Goal: Task Accomplishment & Management: Manage account settings

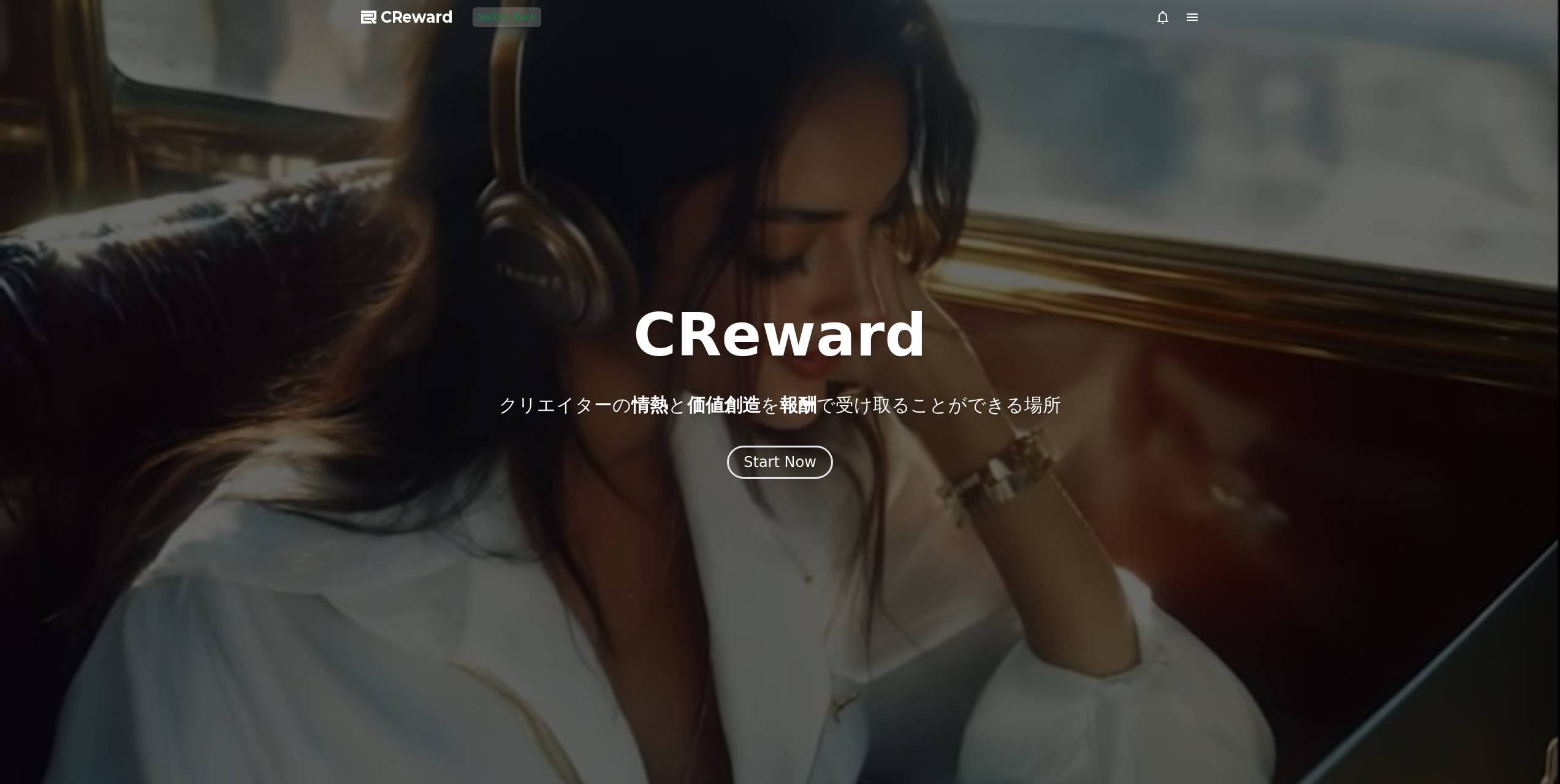
click at [765, 484] on div at bounding box center [780, 392] width 1560 height 784
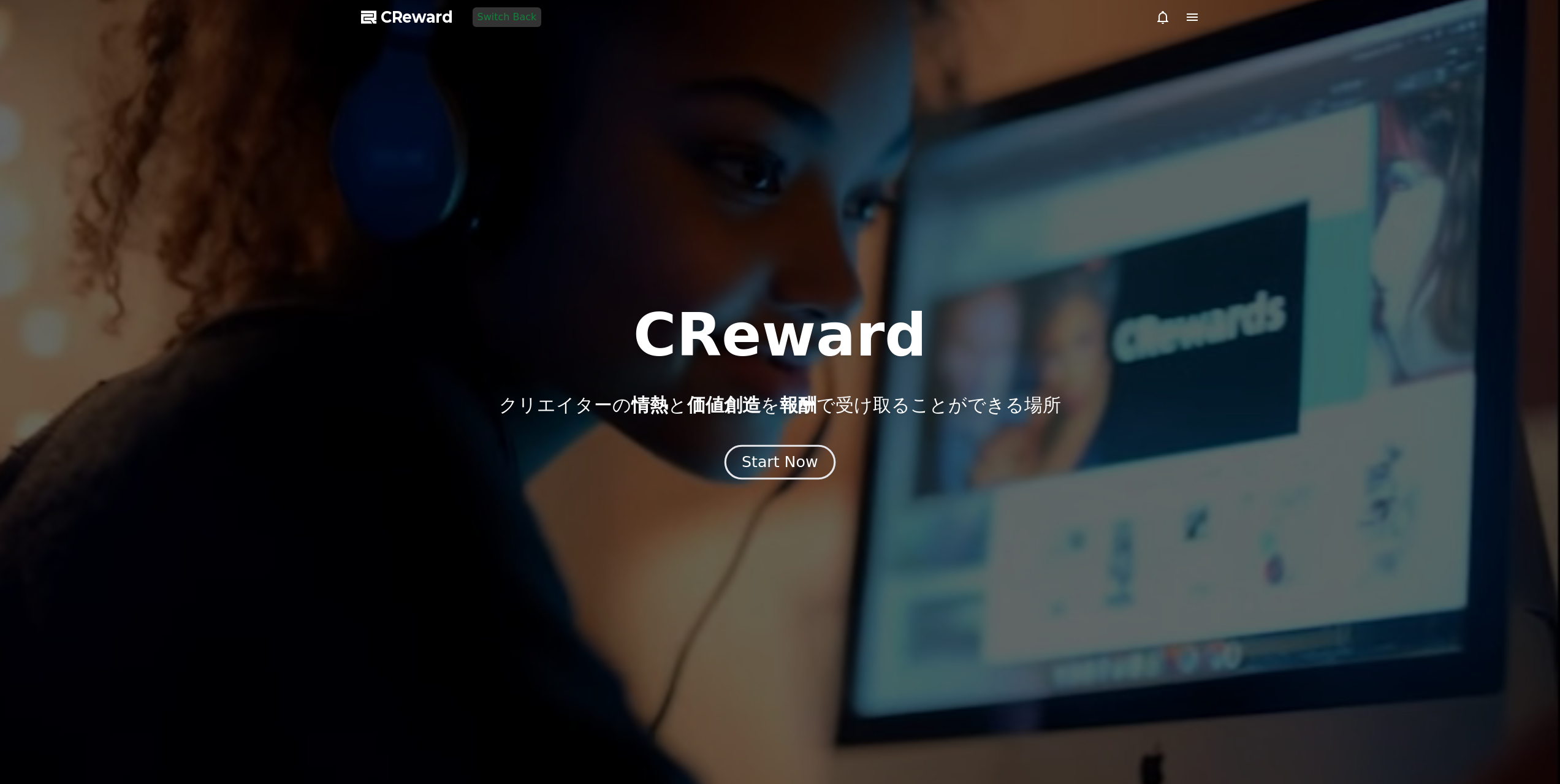
click at [762, 464] on div "Start Now" at bounding box center [779, 462] width 76 height 21
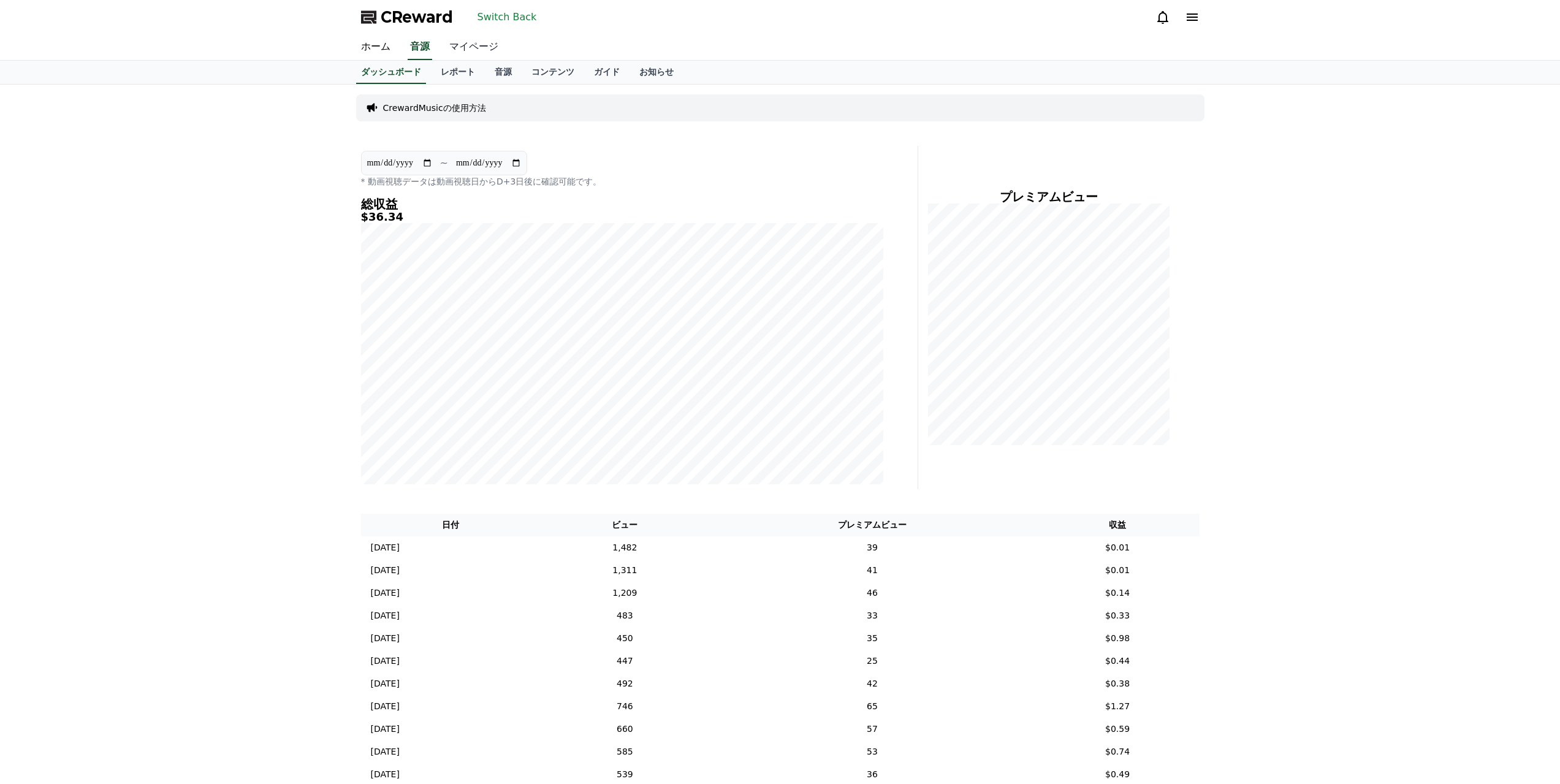
click at [467, 45] on link "マイページ" at bounding box center [474, 47] width 69 height 26
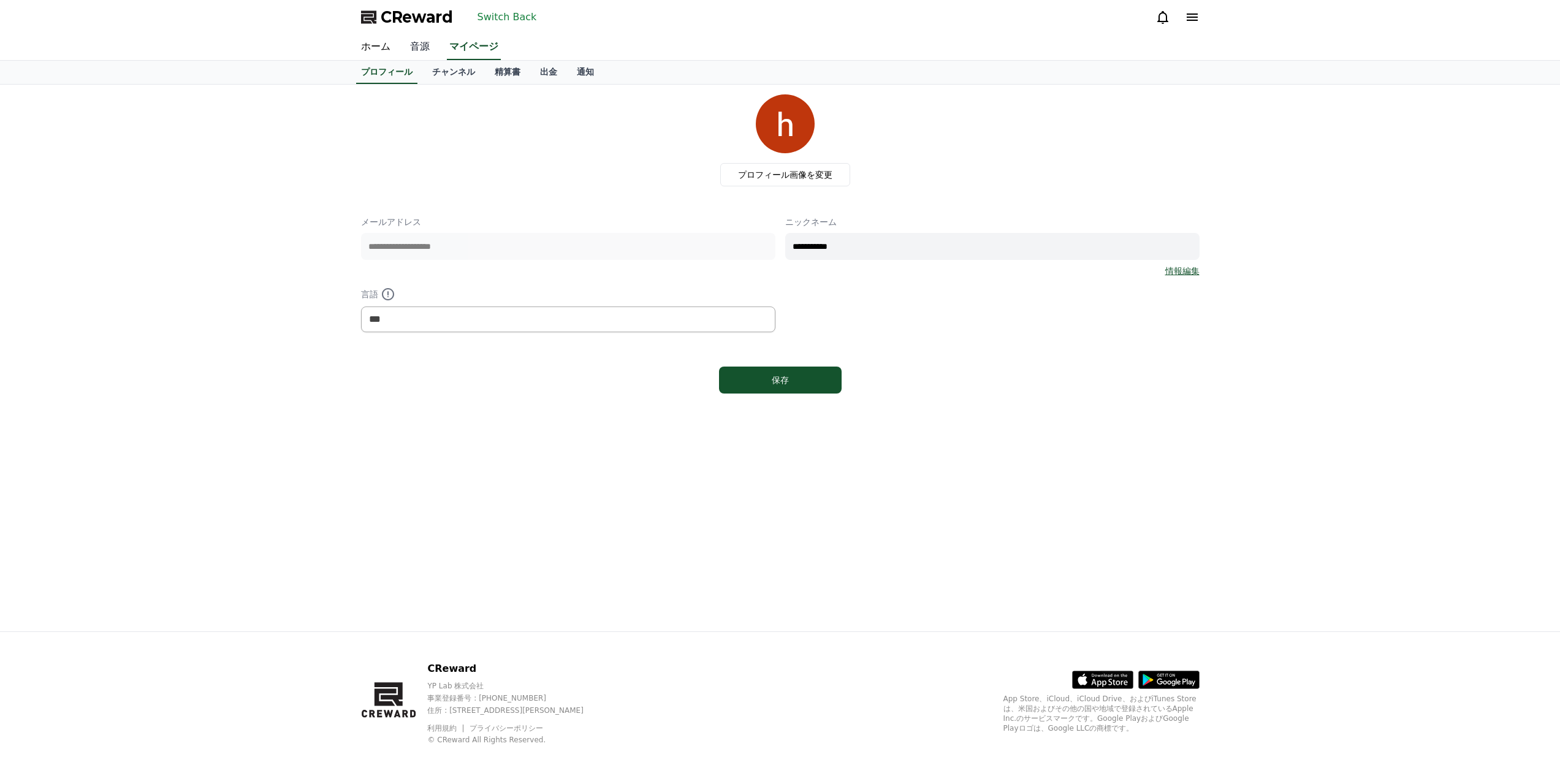
click at [430, 52] on link "音源" at bounding box center [420, 47] width 39 height 26
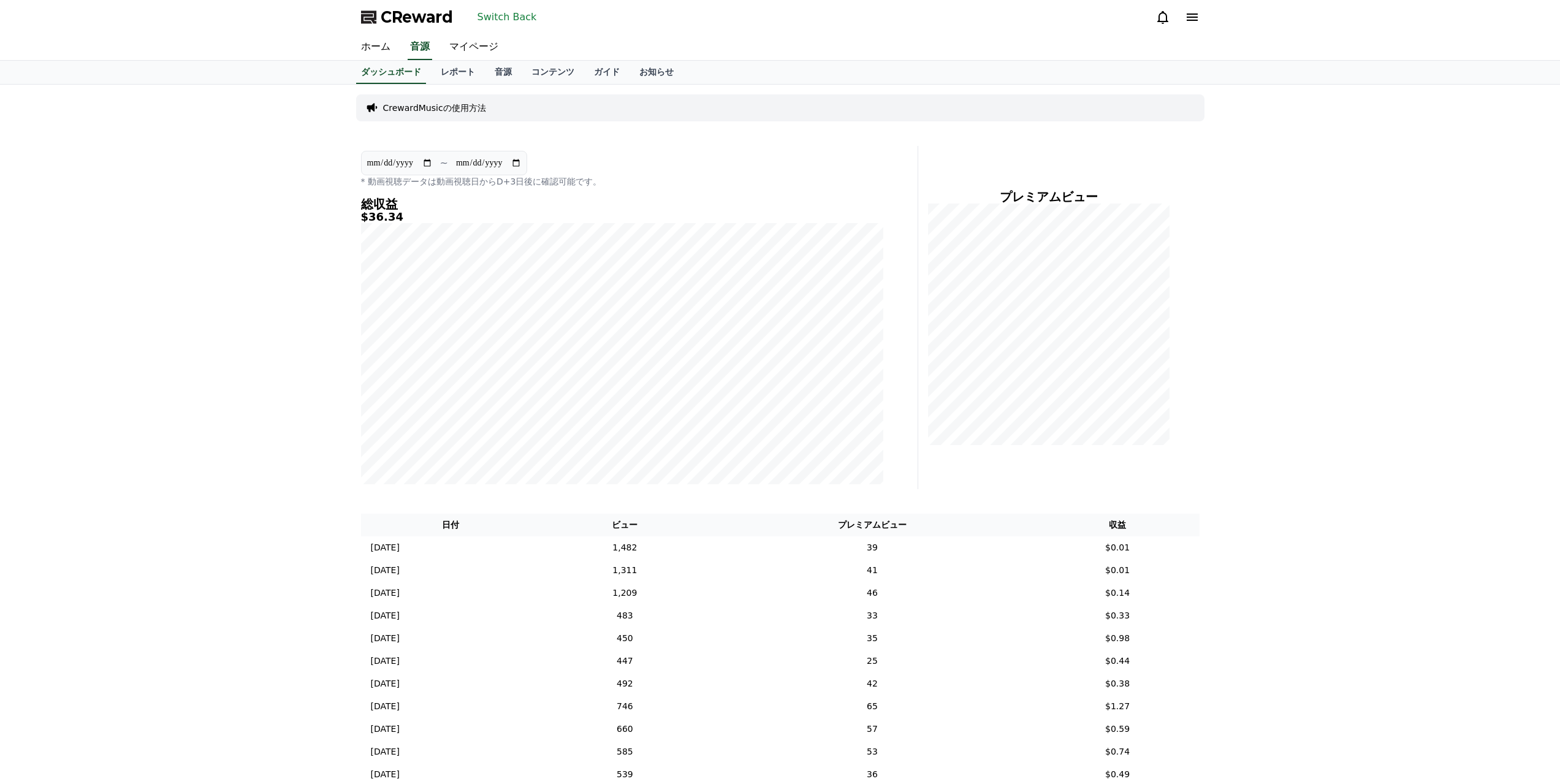
click at [453, 80] on link "レポート" at bounding box center [458, 72] width 54 height 23
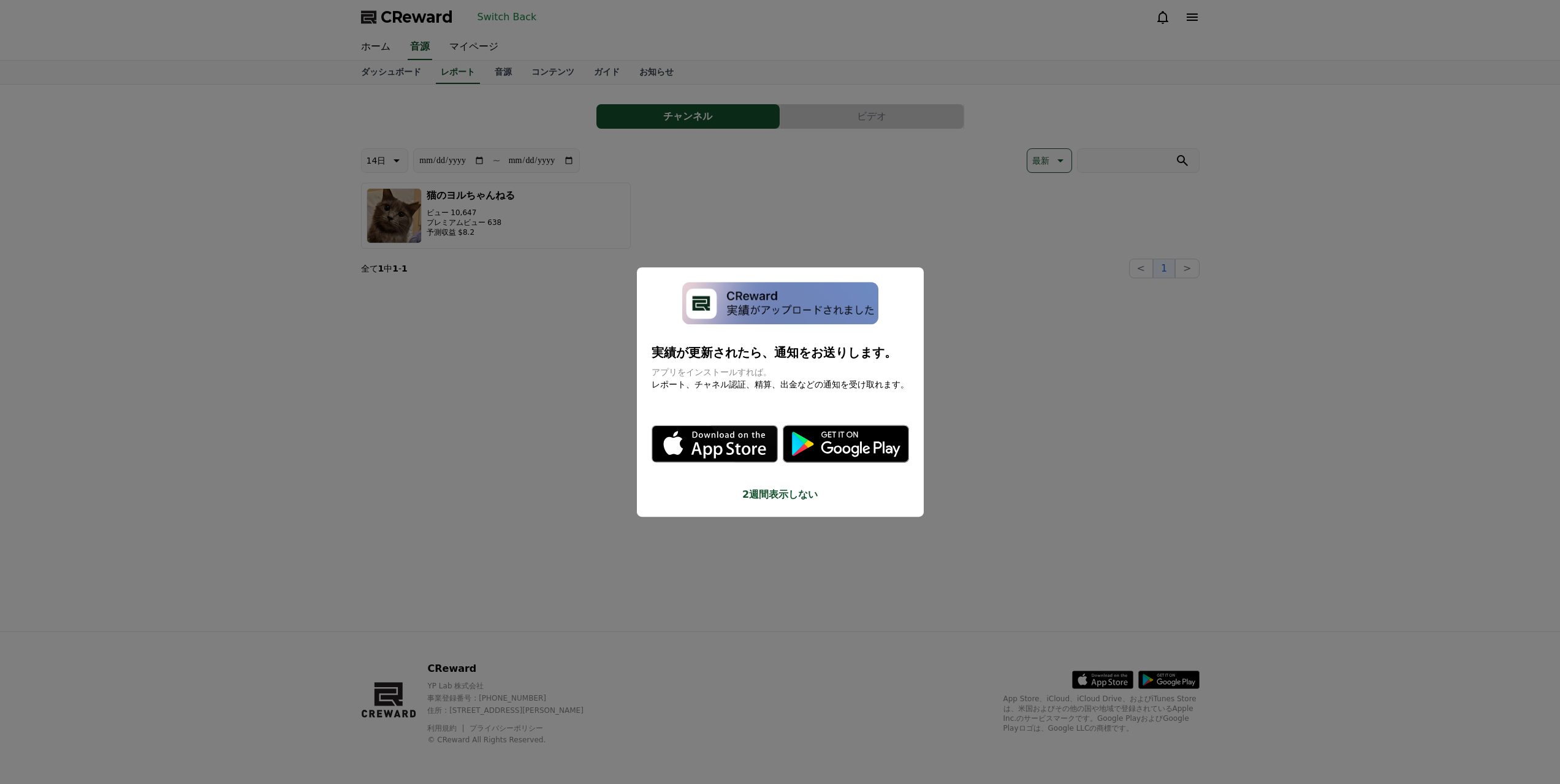
click at [547, 145] on button "close modal" at bounding box center [780, 392] width 1560 height 784
click at [504, 217] on p "ビュー 10,647" at bounding box center [471, 213] width 88 height 10
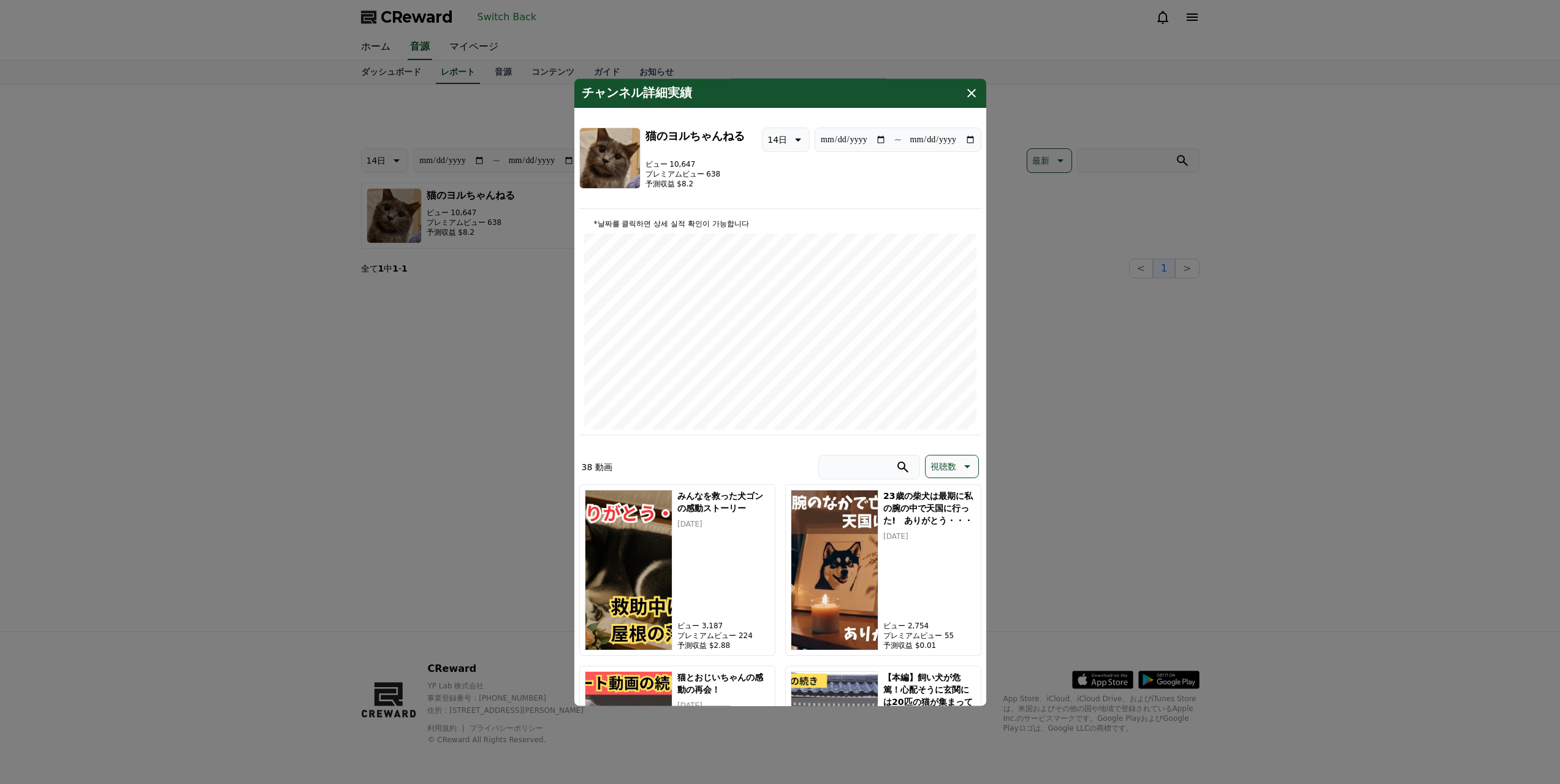
click at [969, 83] on div "チャンネル詳細実績" at bounding box center [780, 93] width 412 height 29
drag, startPoint x: 977, startPoint y: 94, endPoint x: 968, endPoint y: 97, distance: 9.5
click at [976, 94] on icon "modal" at bounding box center [971, 93] width 15 height 15
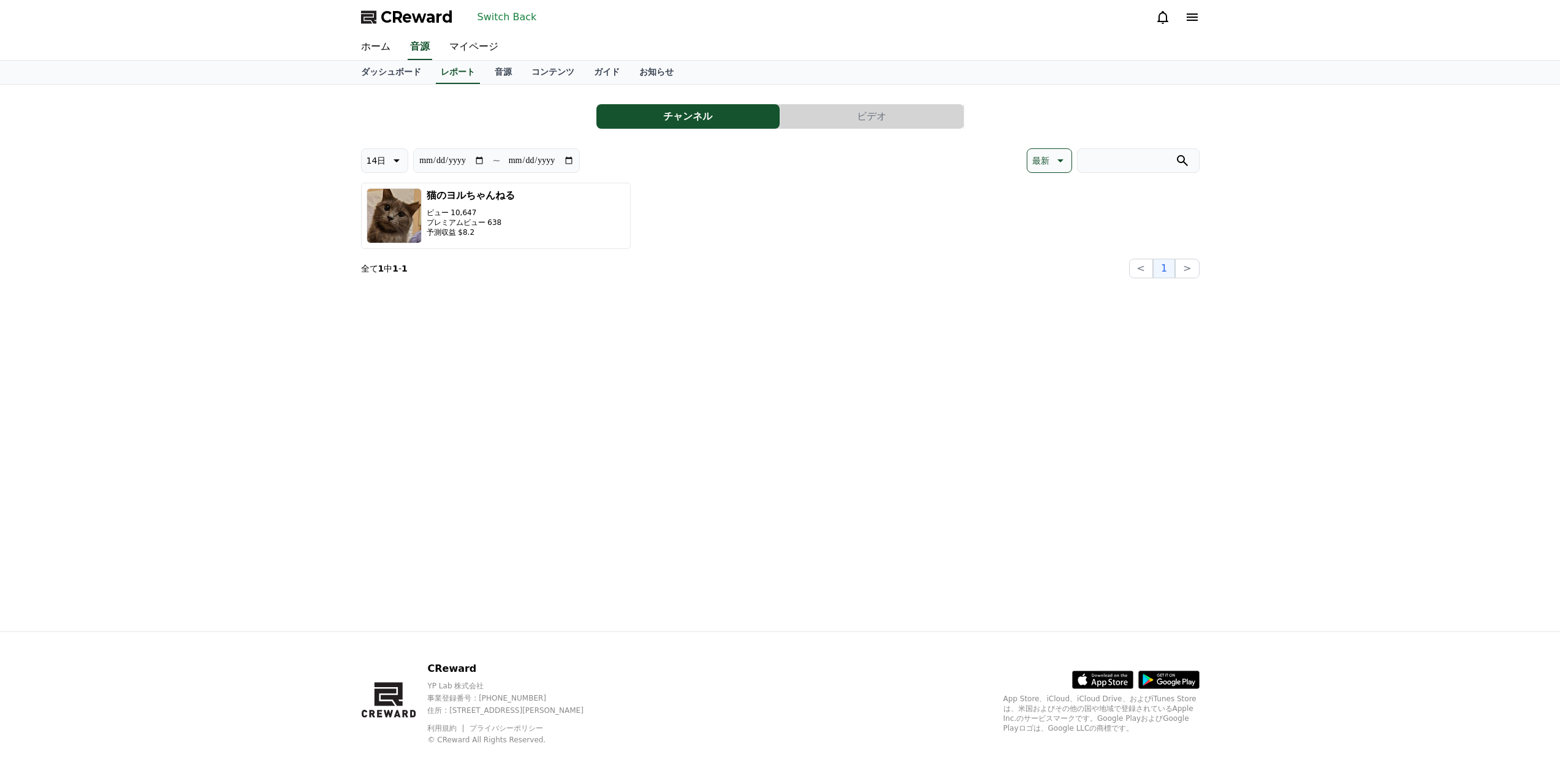
click at [821, 121] on button "ビデオ" at bounding box center [872, 116] width 183 height 24
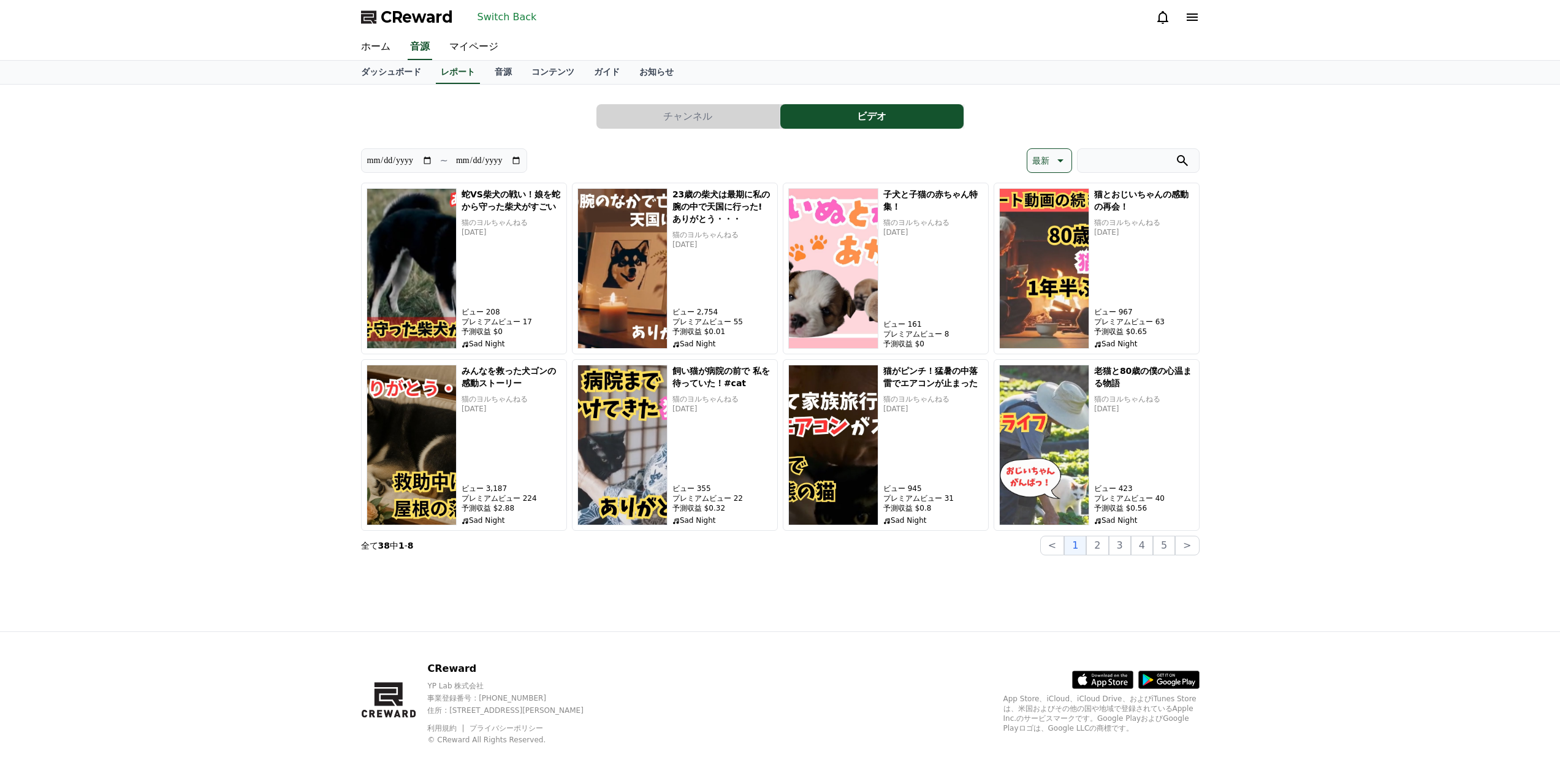
click at [1047, 166] on p "最新" at bounding box center [1040, 160] width 17 height 17
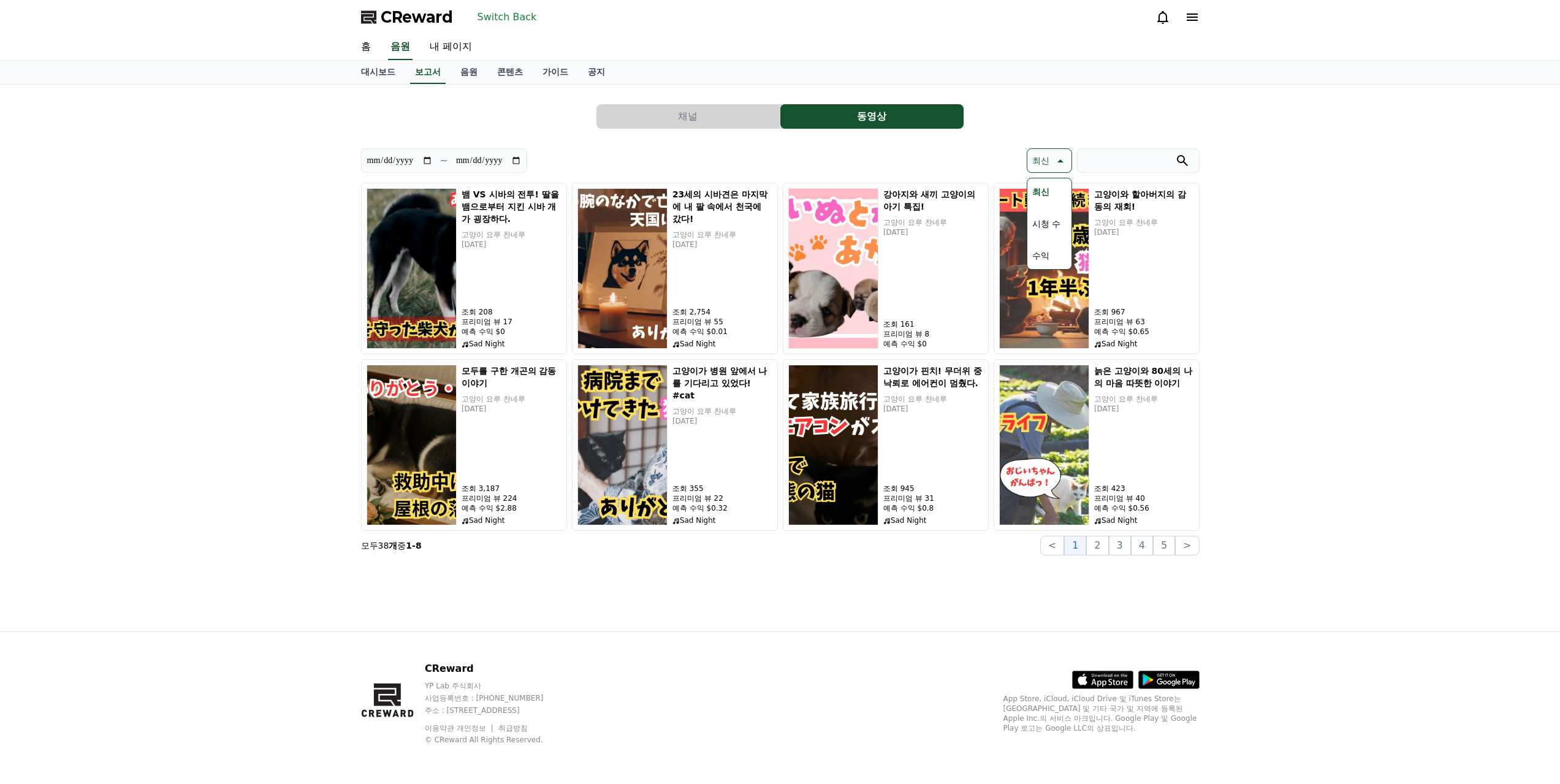
click at [1047, 195] on font "최신" at bounding box center [1040, 192] width 17 height 10
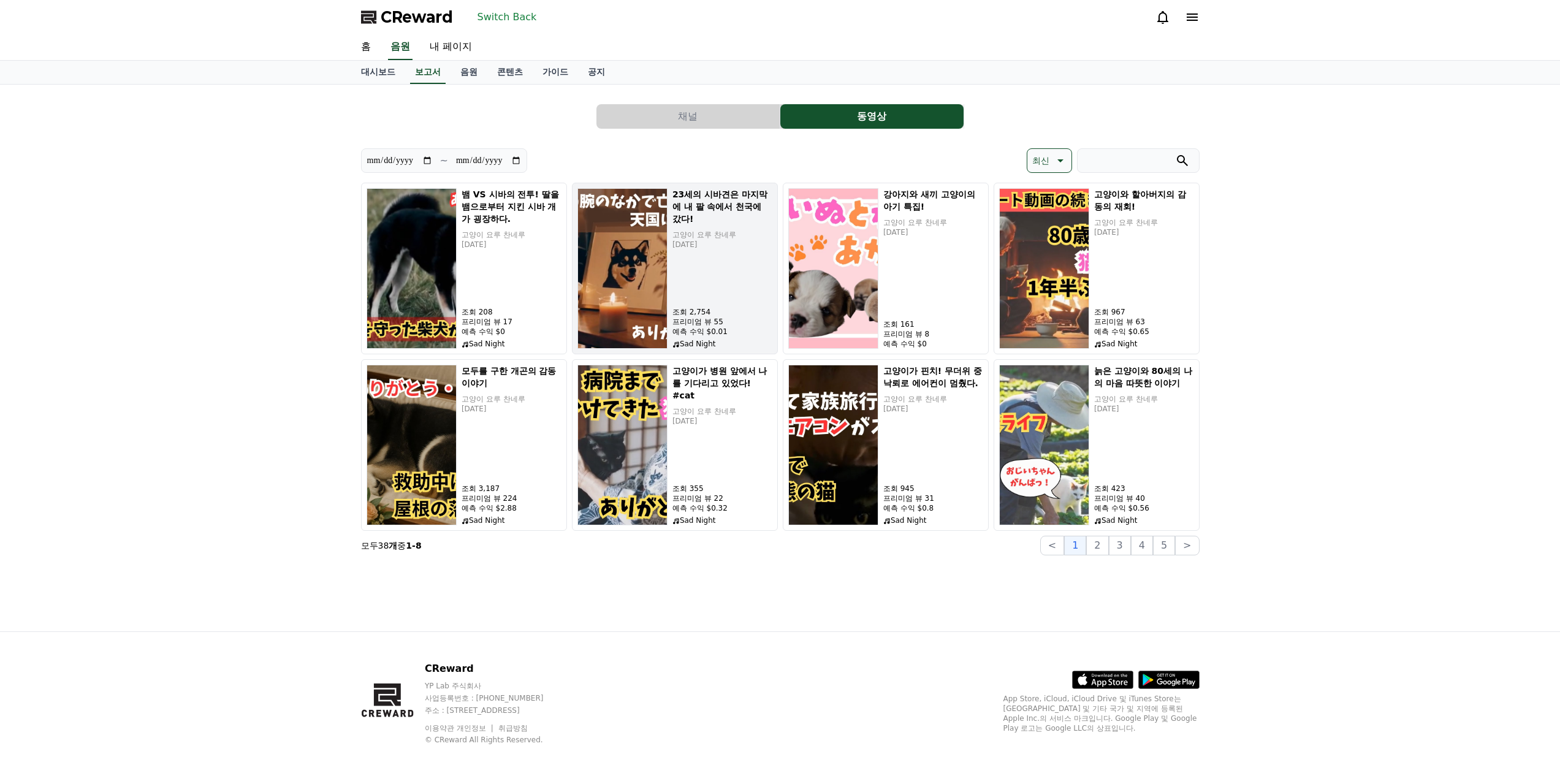
click at [701, 285] on div "23세의 시바견은 마지막에 내 팔 속에서 천국에 갔다! 고양이 요루 찬네루 [DATE] 조회 2,754 프리미엄 뷰 55 예측 수익 $0.01…" at bounding box center [722, 269] width 100 height 161
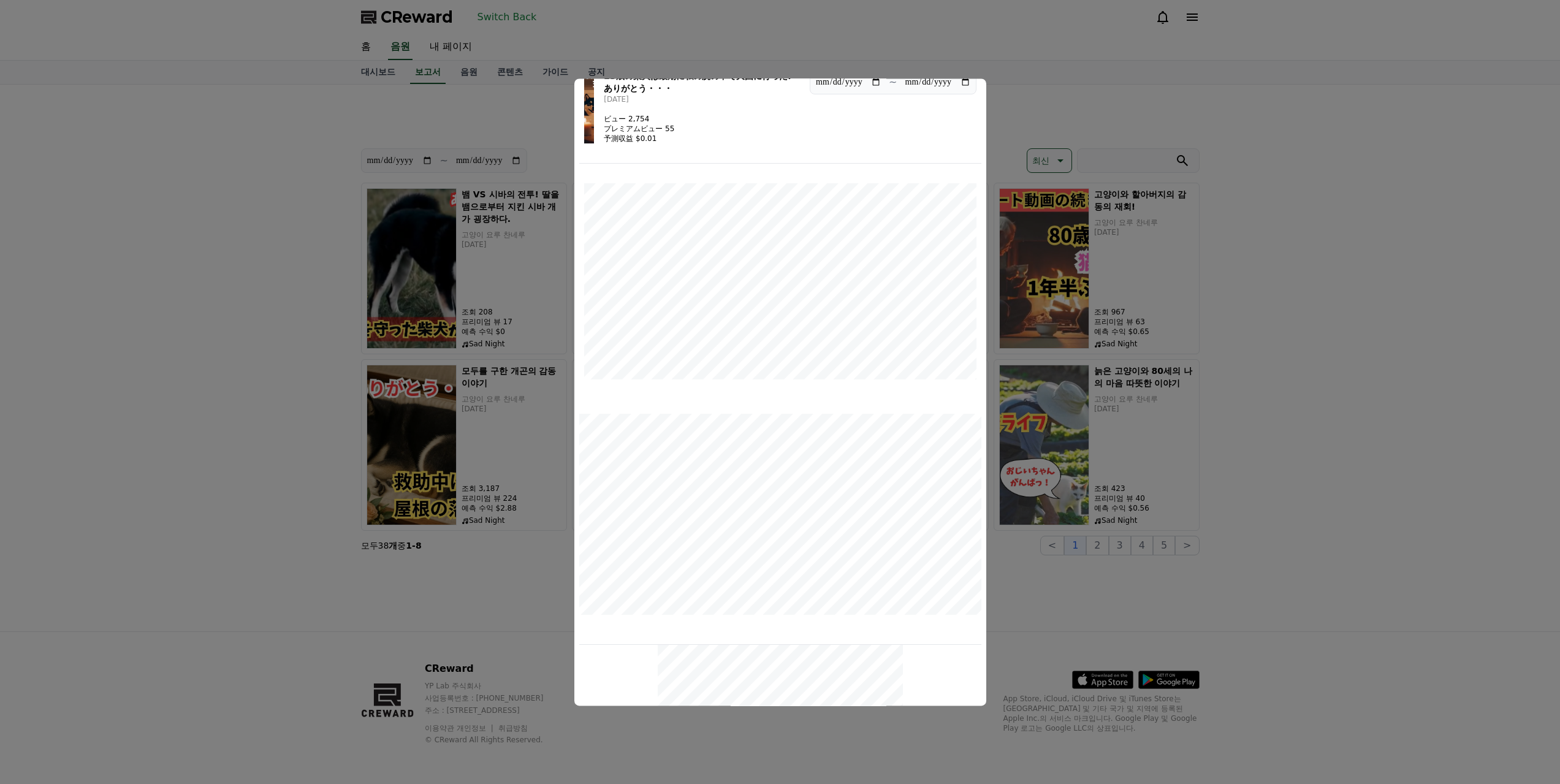
scroll to position [3, 0]
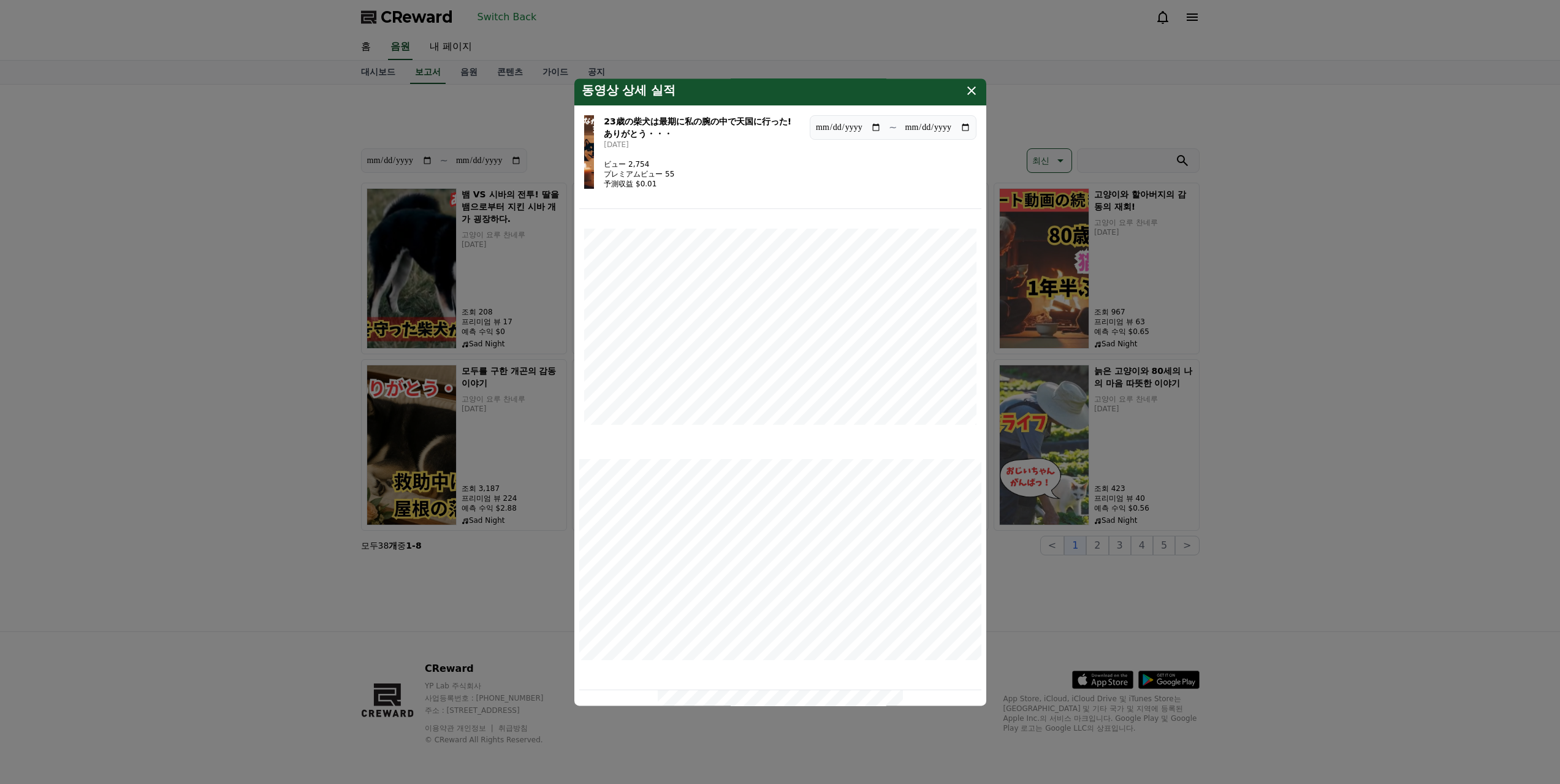
drag, startPoint x: 961, startPoint y: 90, endPoint x: 981, endPoint y: 91, distance: 20.0
click at [962, 90] on div "동영상 상세 실적" at bounding box center [780, 91] width 412 height 29
click at [981, 91] on div "동영상 상세 실적" at bounding box center [780, 91] width 412 height 29
click at [967, 93] on icon "modal" at bounding box center [971, 90] width 15 height 15
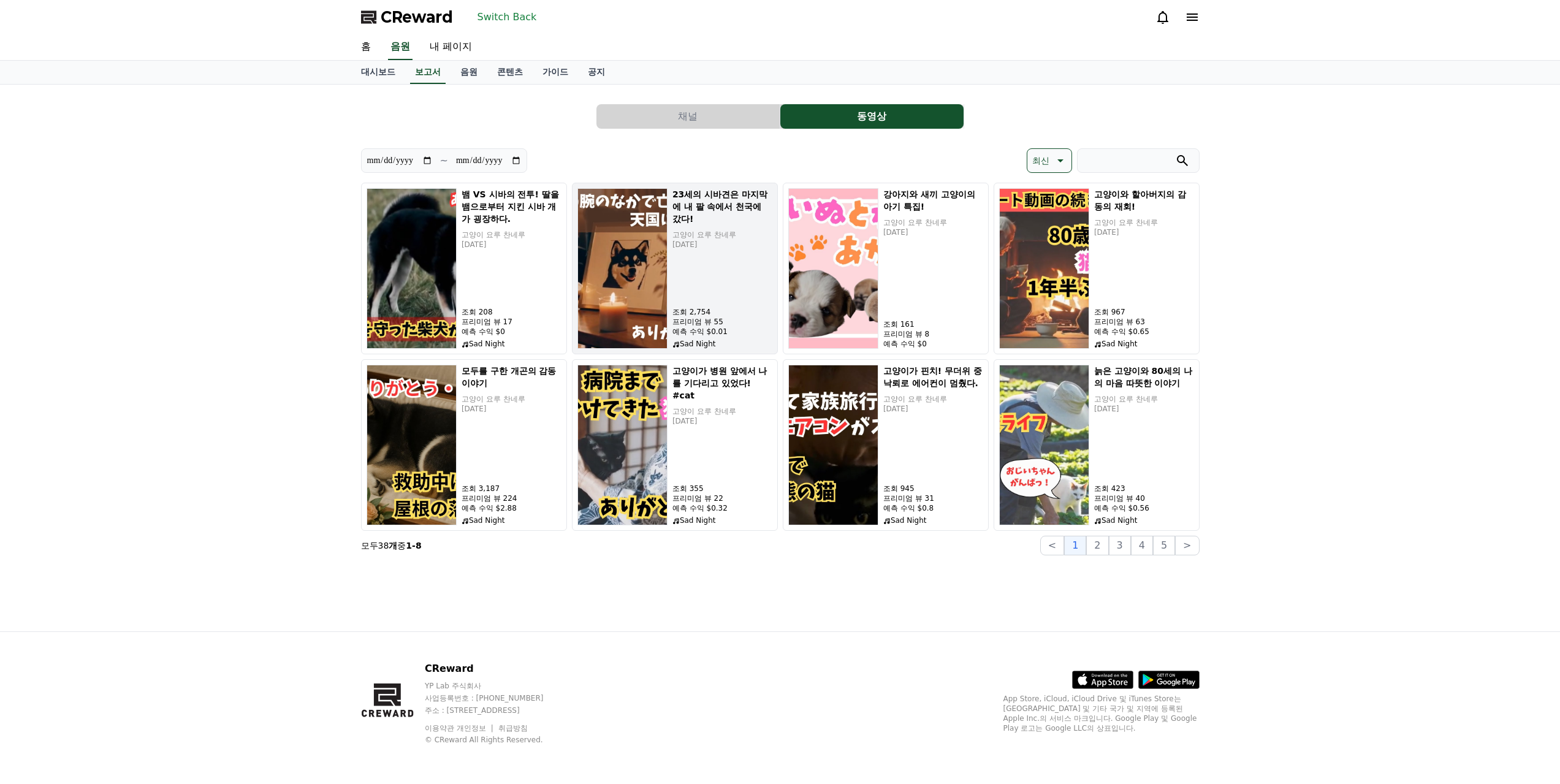
click at [665, 252] on img "button" at bounding box center [622, 269] width 90 height 161
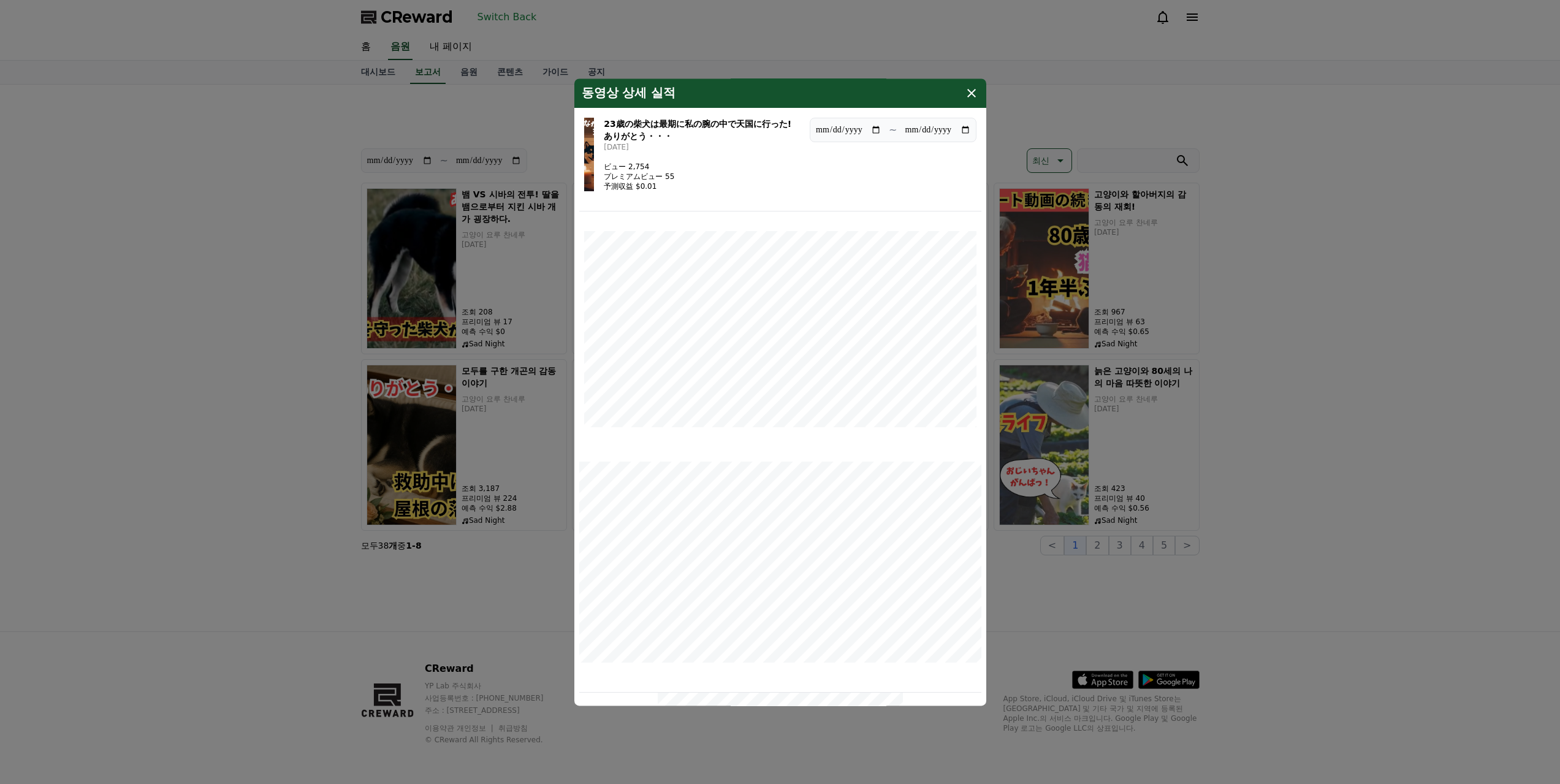
click at [631, 136] on h3 "23歳の柴犬は最期に私の腕の中で天国に行った!　ありがとう・・・" at bounding box center [702, 129] width 196 height 24
click at [599, 152] on div "23歳の柴犬は最期に私の腕の中で天国に行った!　ありがとう・・・ [DATE] ビュー 2,754 プレミアムビュー 55 予測収益 $0.01" at bounding box center [692, 154] width 216 height 73
click at [596, 152] on div "23歳の柴犬は最期に私の腕の中で天国に行った!　ありがとう・・・ [DATE] ビュー 2,754 プレミアムビュー 55 予測収益 $0.01" at bounding box center [692, 154] width 216 height 73
click at [593, 152] on img "modal" at bounding box center [589, 154] width 10 height 73
click at [968, 93] on icon "modal" at bounding box center [971, 93] width 15 height 15
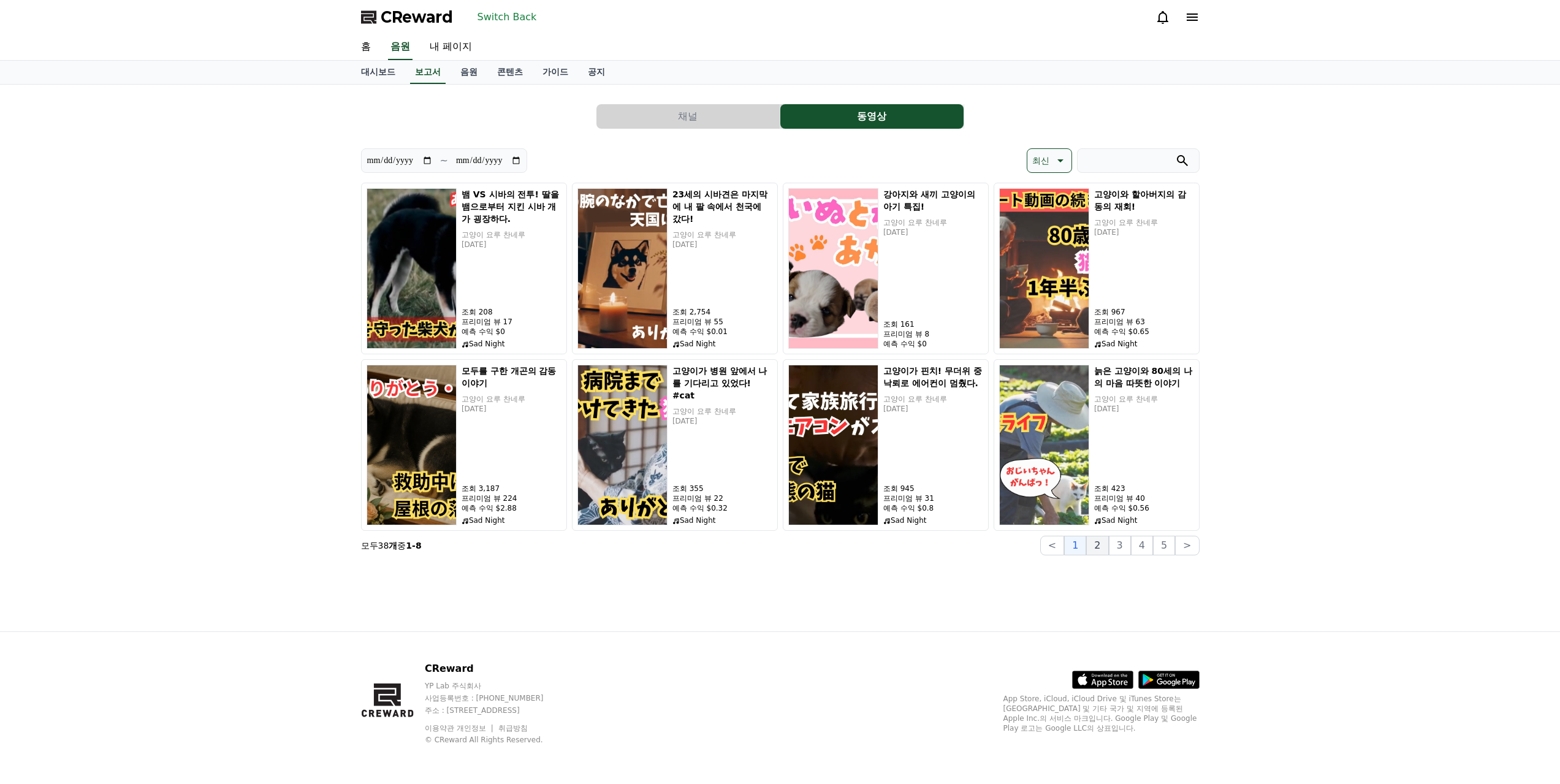
click at [1100, 553] on button "2" at bounding box center [1098, 546] width 22 height 20
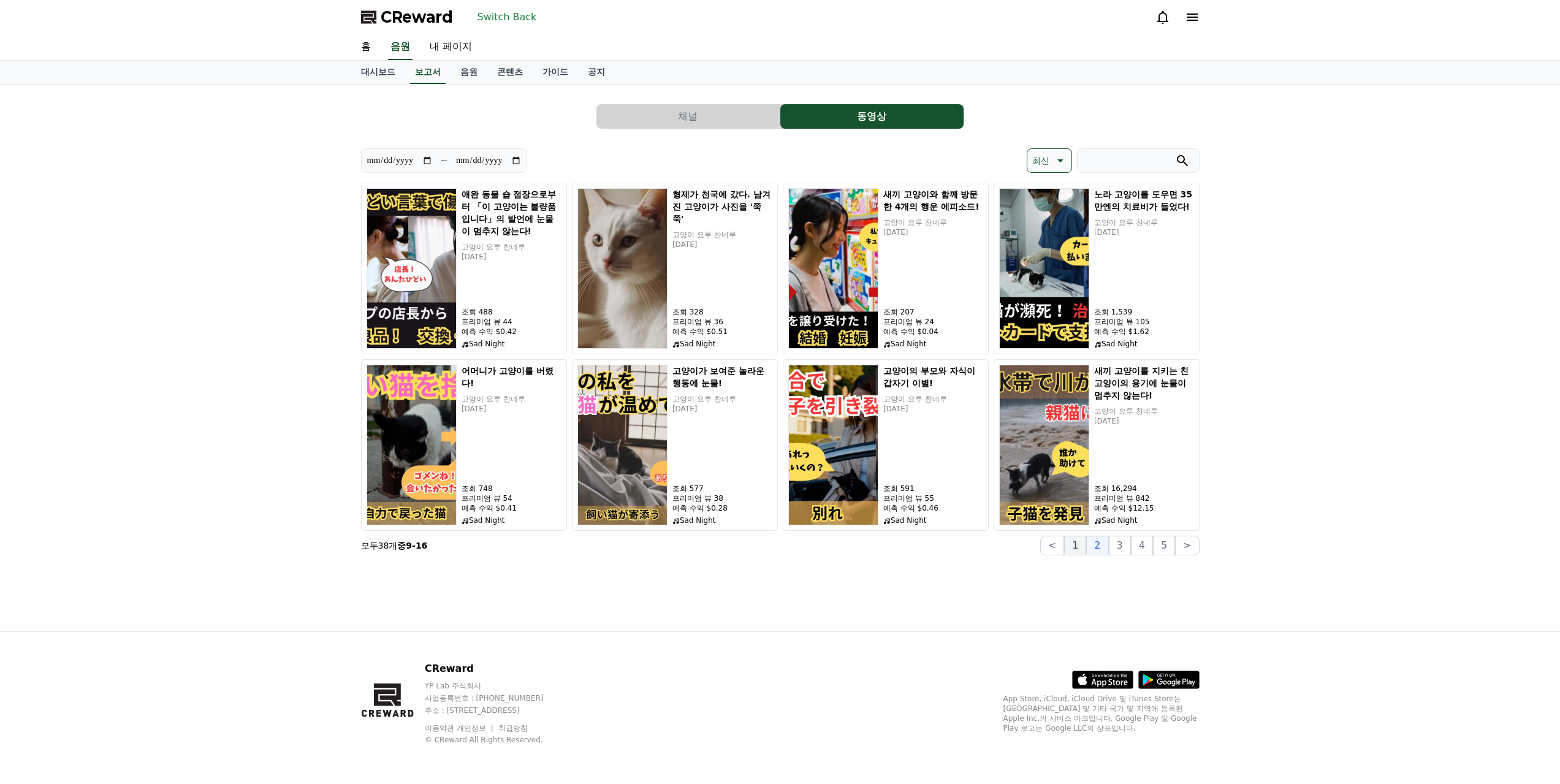
click at [1078, 549] on font "1" at bounding box center [1075, 545] width 6 height 12
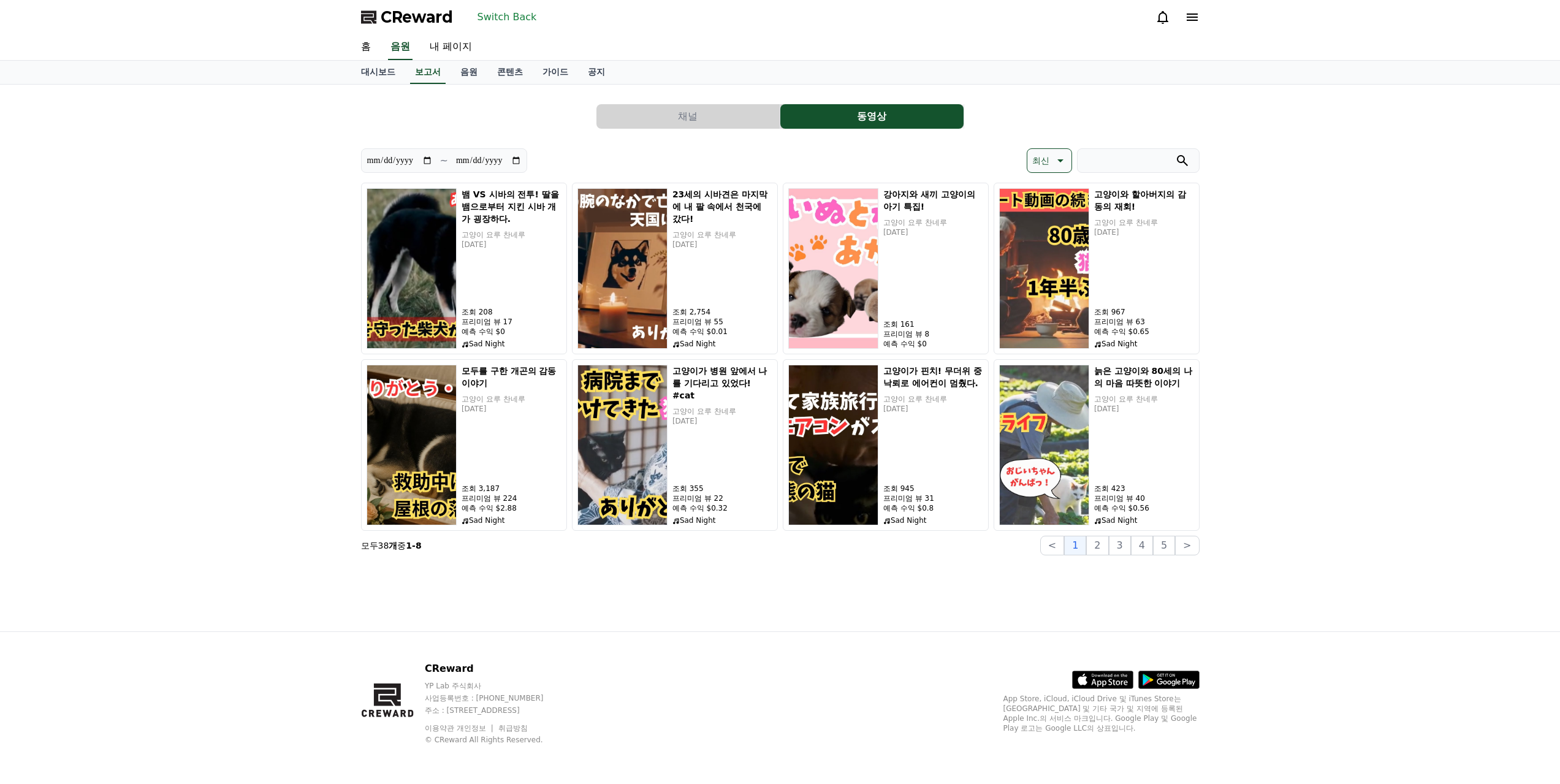
click at [483, 11] on font "Switch Back" at bounding box center [507, 17] width 59 height 12
